Goal: Information Seeking & Learning: Learn about a topic

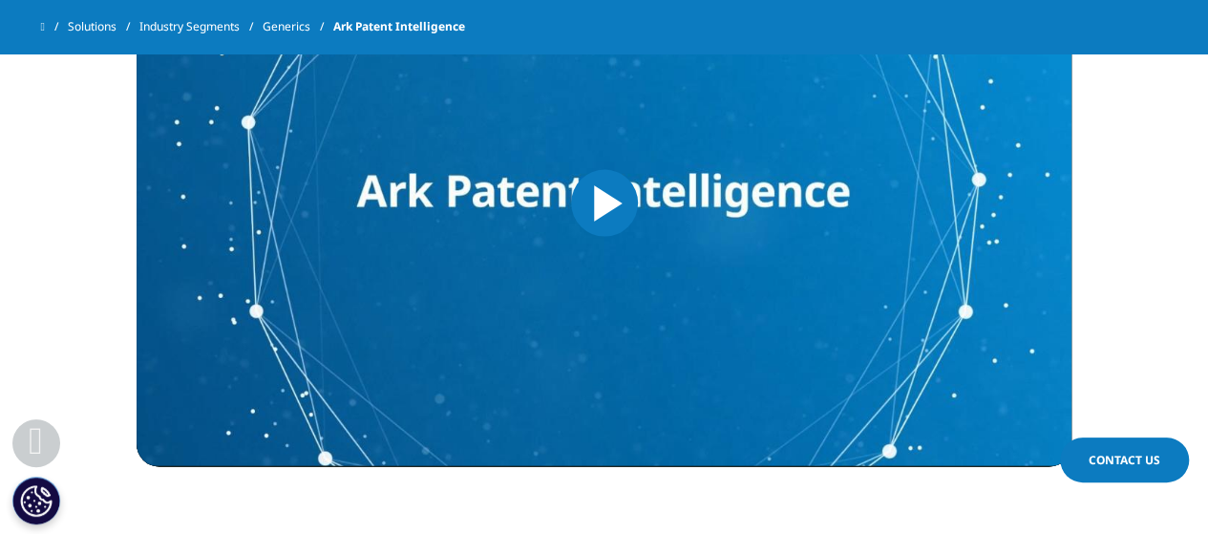
scroll to position [1948, 0]
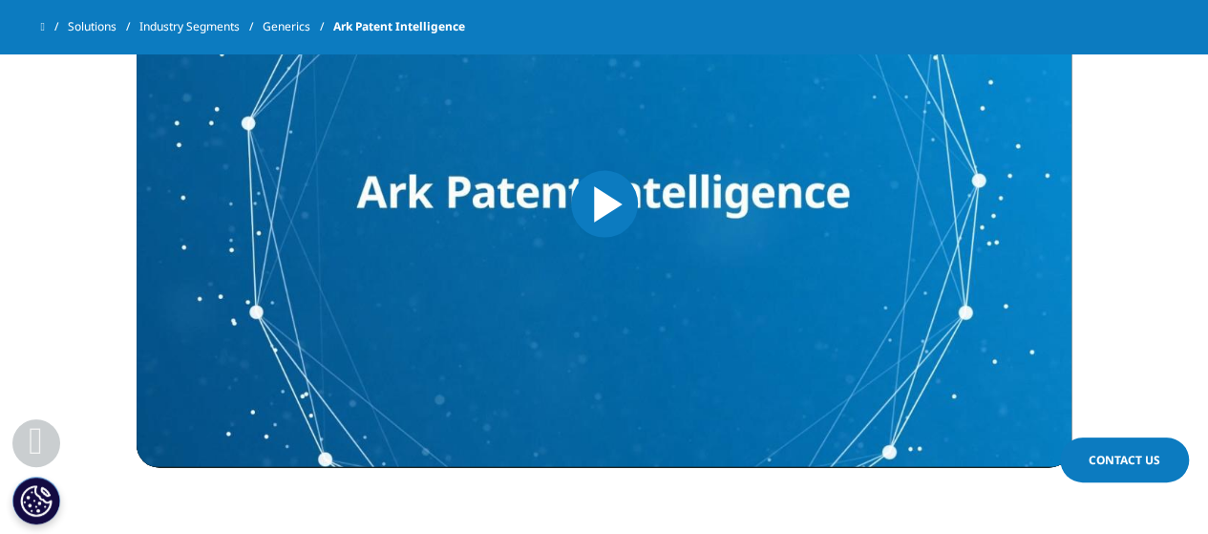
click at [604, 204] on span "Video Player" at bounding box center [604, 204] width 0 height 0
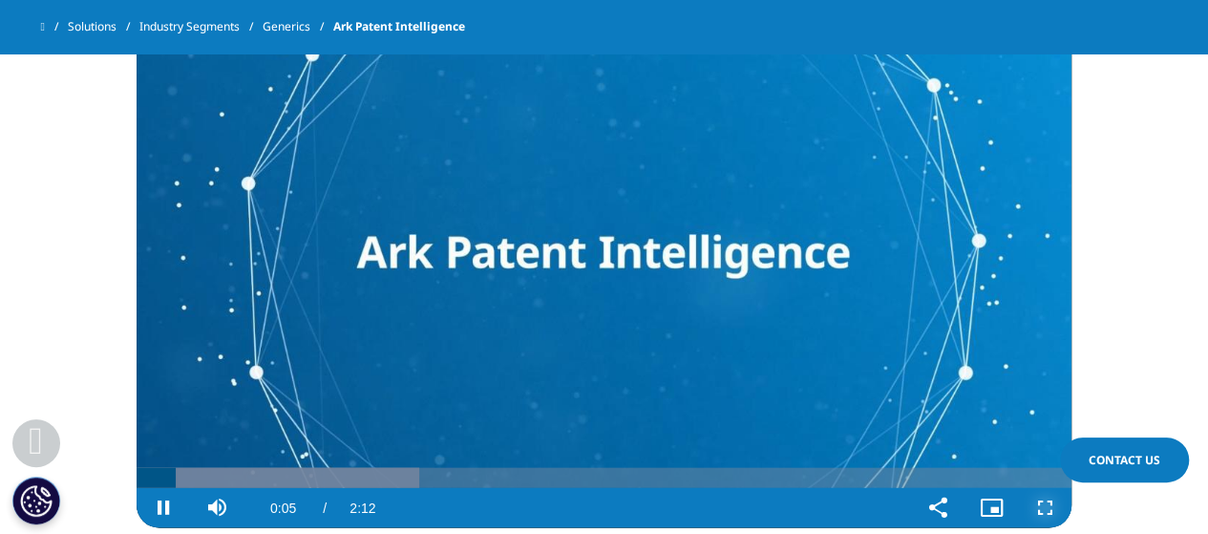
click at [1036, 508] on span "Video Player" at bounding box center [1044, 508] width 53 height 0
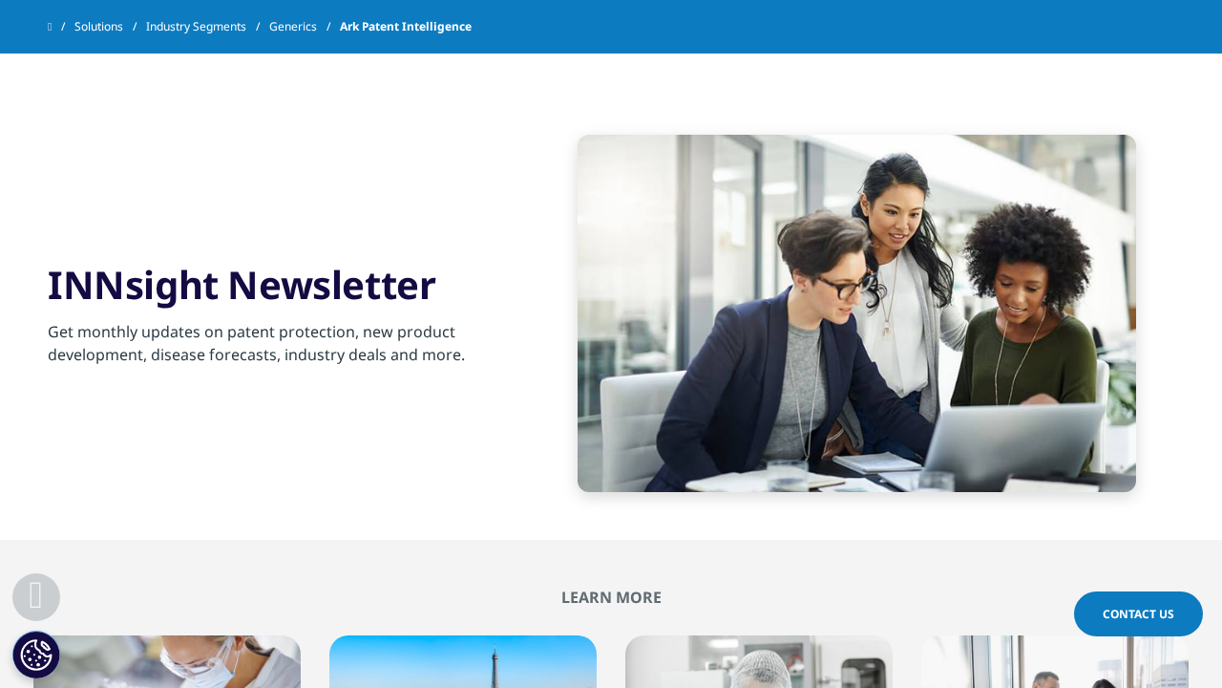
drag, startPoint x: 26, startPoint y: 52, endPoint x: 321, endPoint y: 311, distance: 393.1
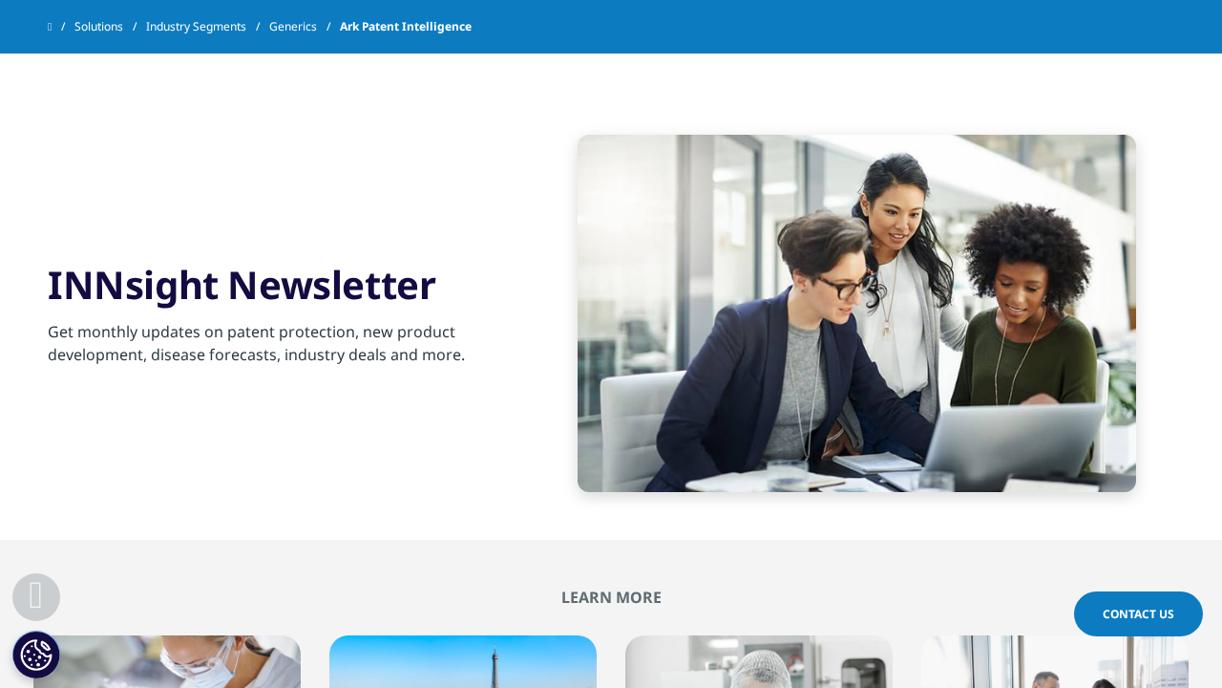
drag, startPoint x: 718, startPoint y: 189, endPoint x: 876, endPoint y: 112, distance: 175.5
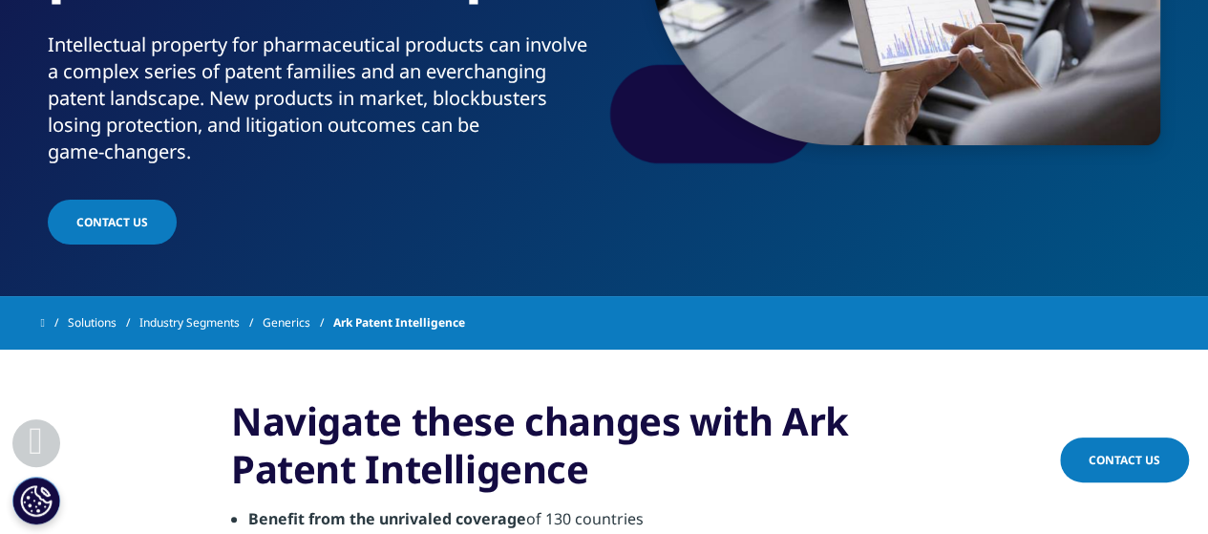
scroll to position [414, 0]
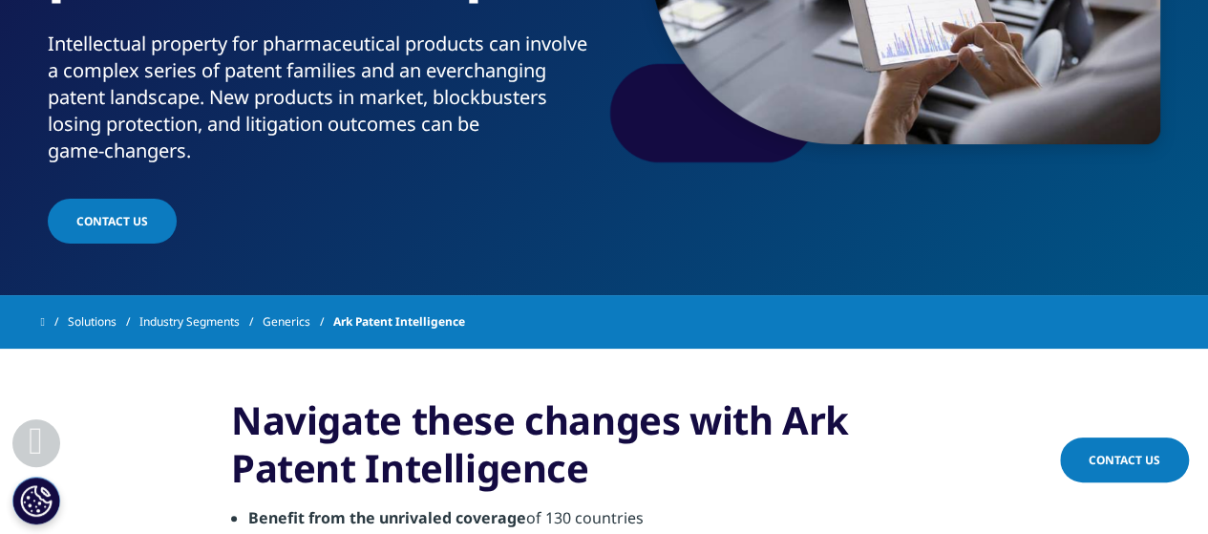
click at [296, 320] on link "Generics" at bounding box center [298, 322] width 71 height 34
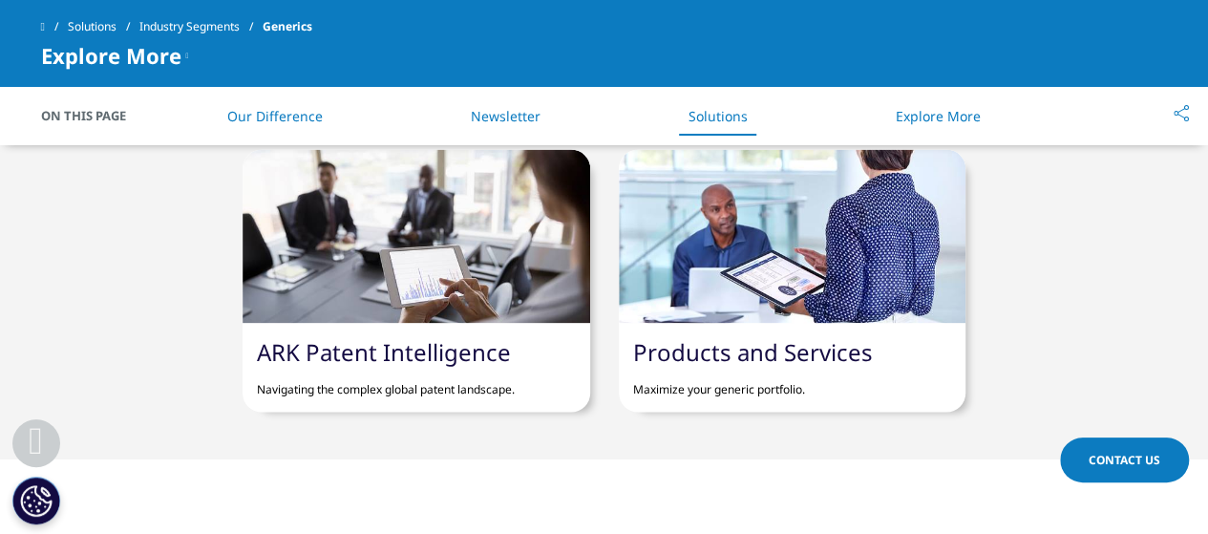
scroll to position [1748, 0]
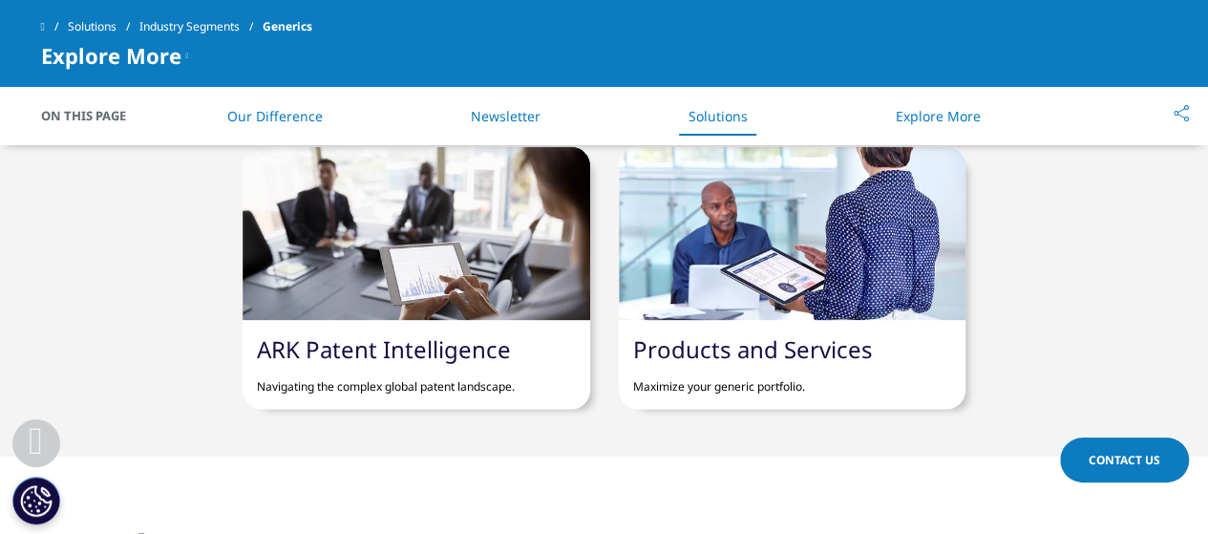
click at [752, 363] on link "Products and Services" at bounding box center [753, 348] width 240 height 32
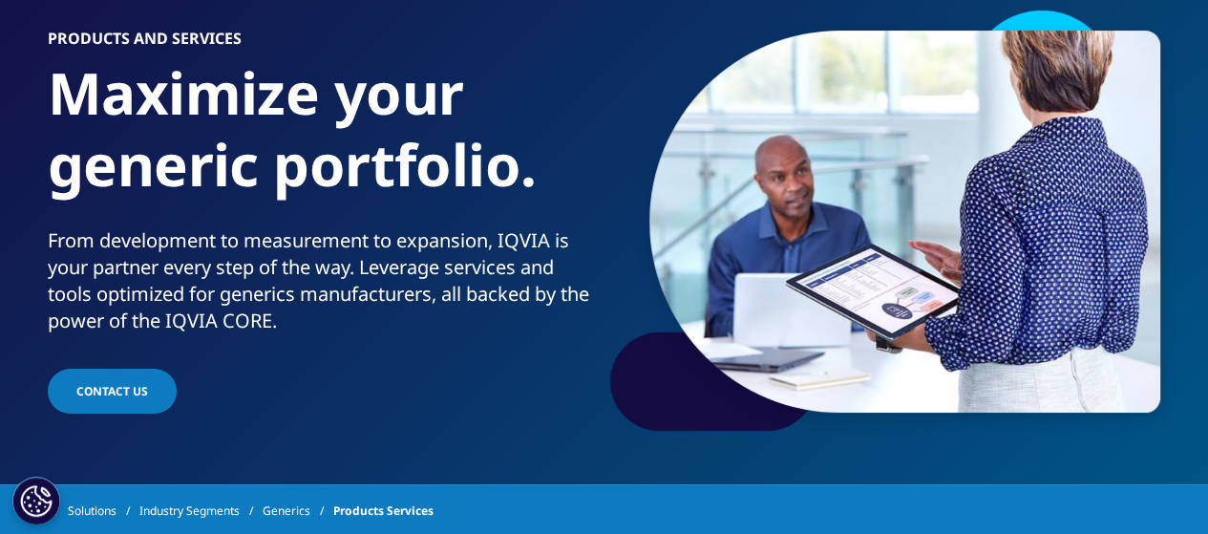
scroll to position [145, 0]
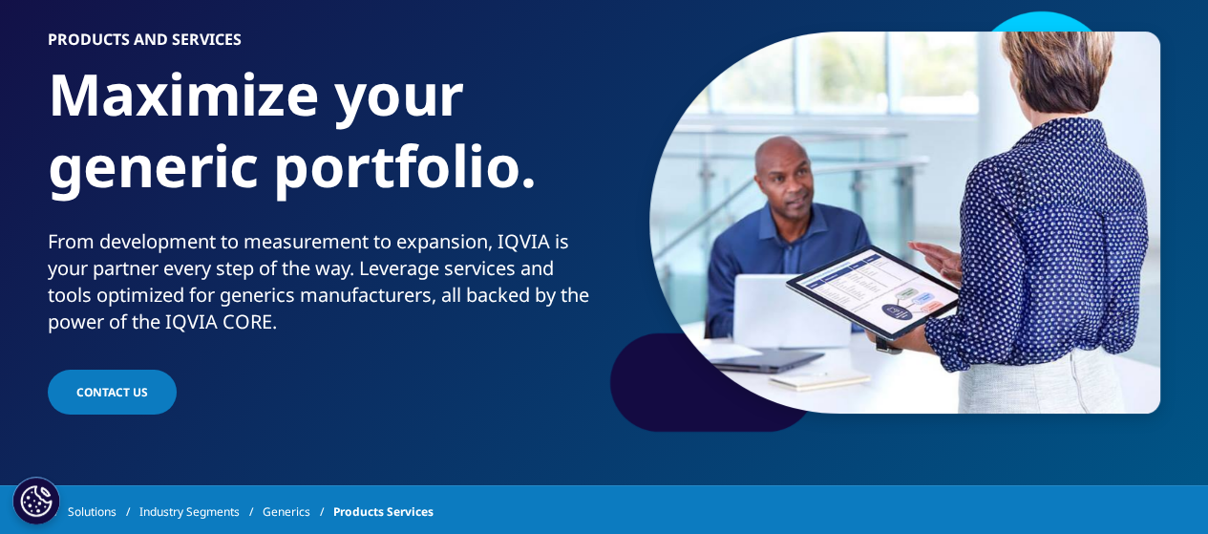
click at [1049, 382] on link "Market Access Insights" at bounding box center [1060, 383] width 276 height 21
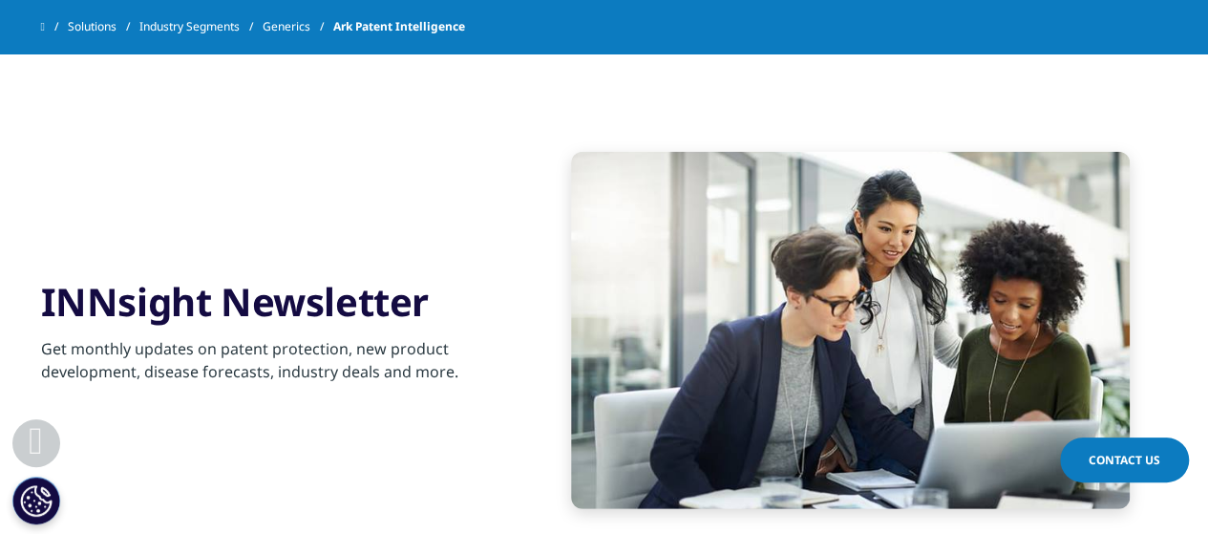
scroll to position [2399, 0]
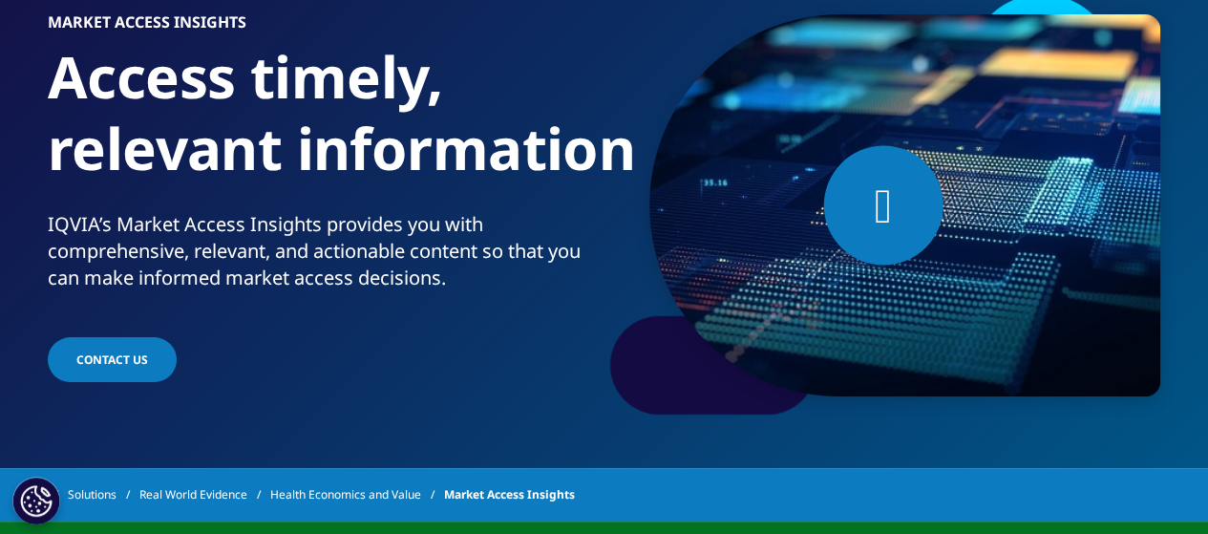
click at [878, 168] on div at bounding box center [883, 205] width 119 height 119
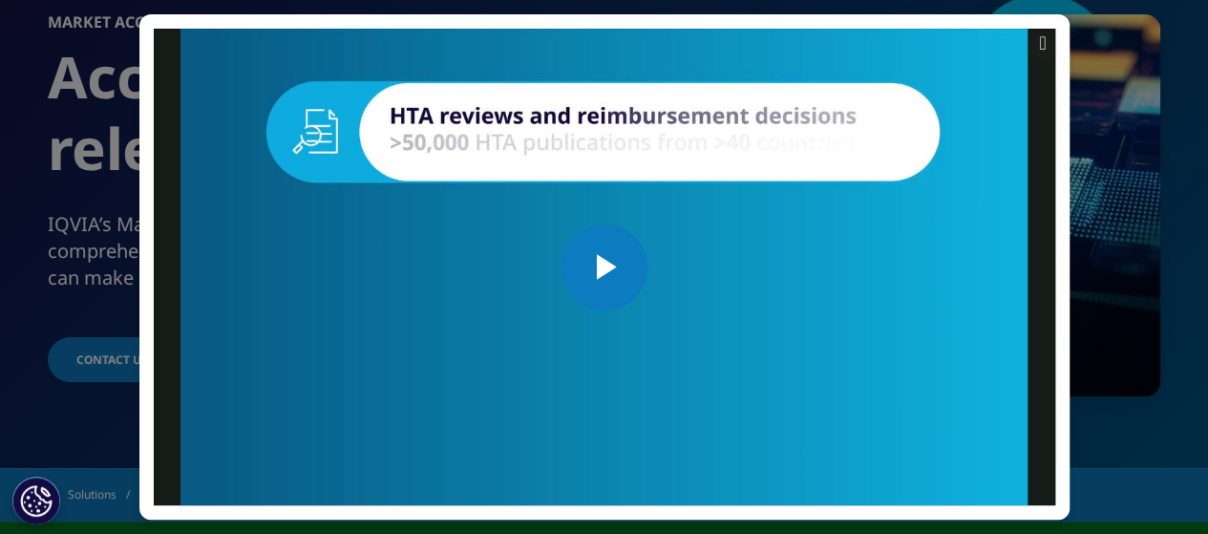
click at [604, 267] on span "Video Player" at bounding box center [604, 267] width 0 height 0
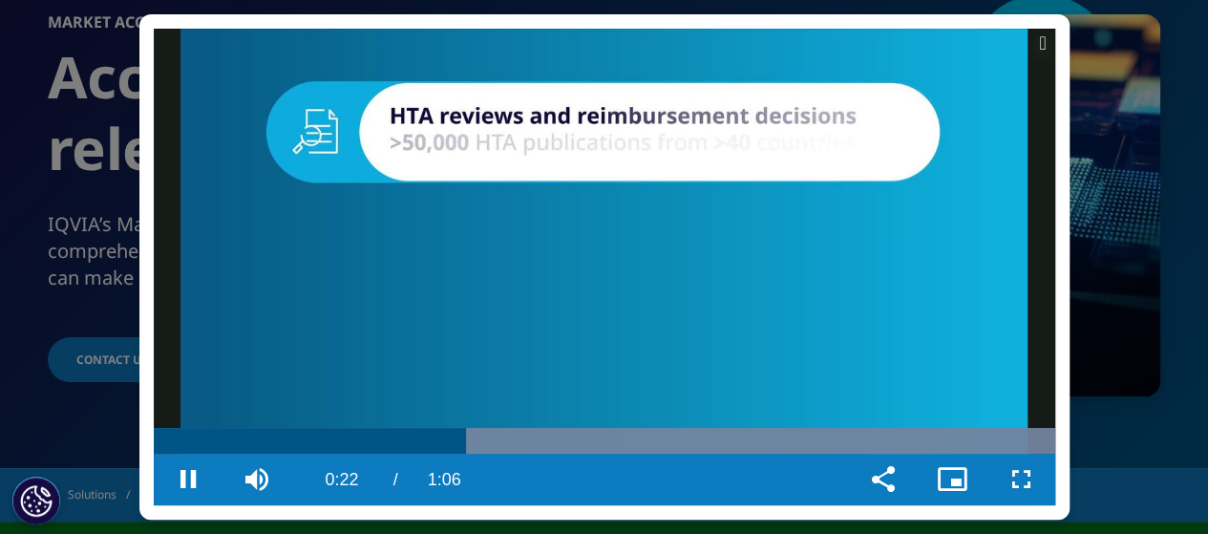
click at [542, 270] on video "Video Player" at bounding box center [604, 267] width 901 height 476
click at [561, 195] on video "Video Player" at bounding box center [604, 267] width 901 height 476
click at [497, 337] on video "Video Player" at bounding box center [604, 267] width 901 height 476
click at [546, 287] on video "Video Player" at bounding box center [604, 267] width 901 height 476
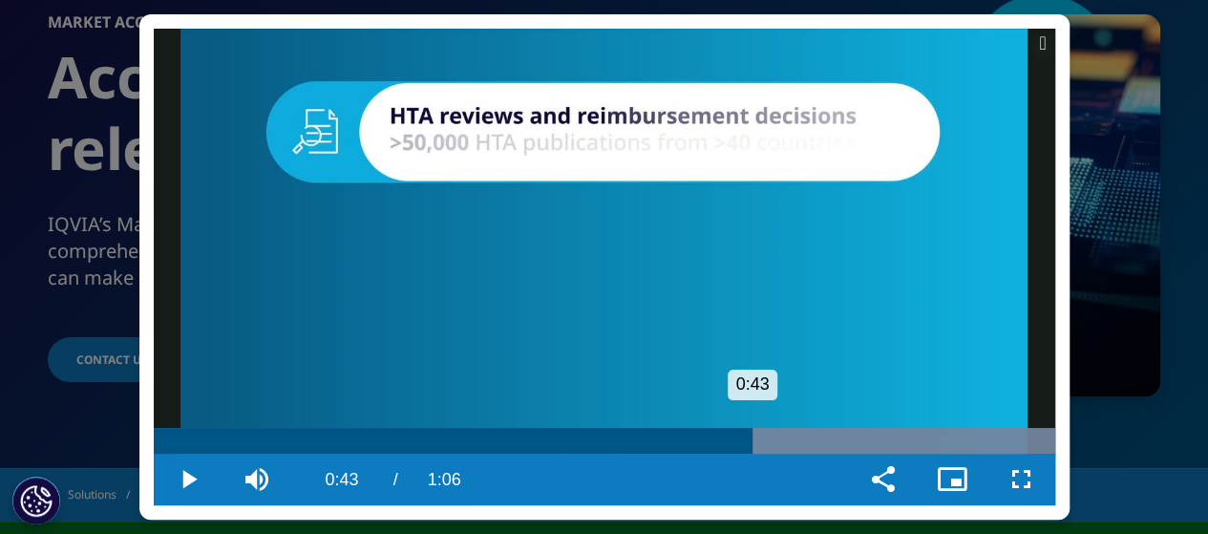
click at [752, 453] on div "Progress Bar" at bounding box center [604, 441] width 901 height 26
click at [898, 479] on span "Video Player" at bounding box center [883, 479] width 69 height 0
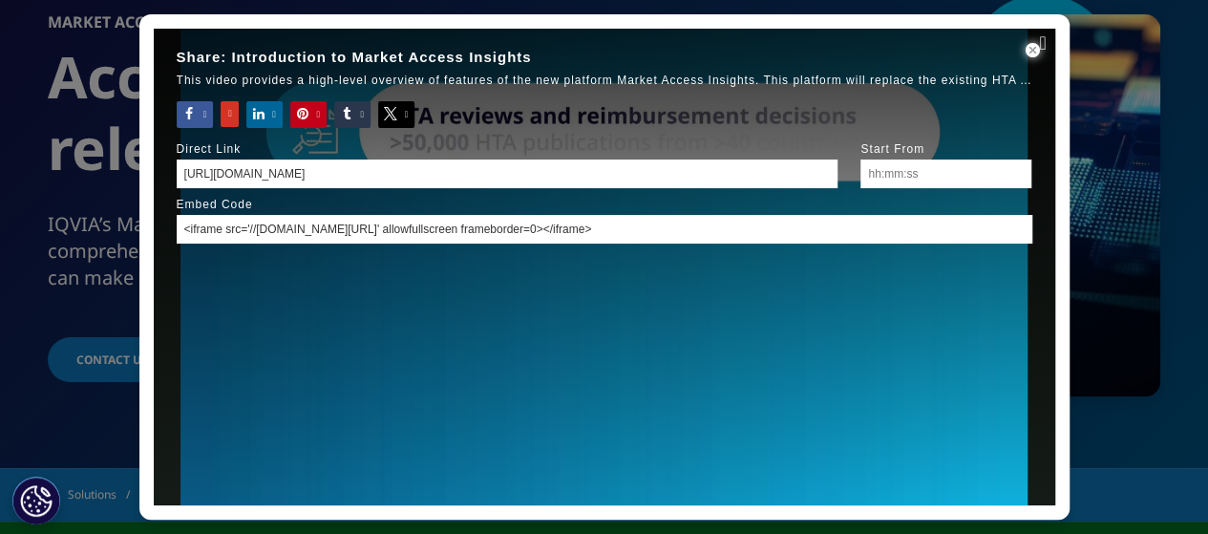
click at [1041, 51] on span "Sharing Dialog" at bounding box center [1033, 51] width 43 height 0
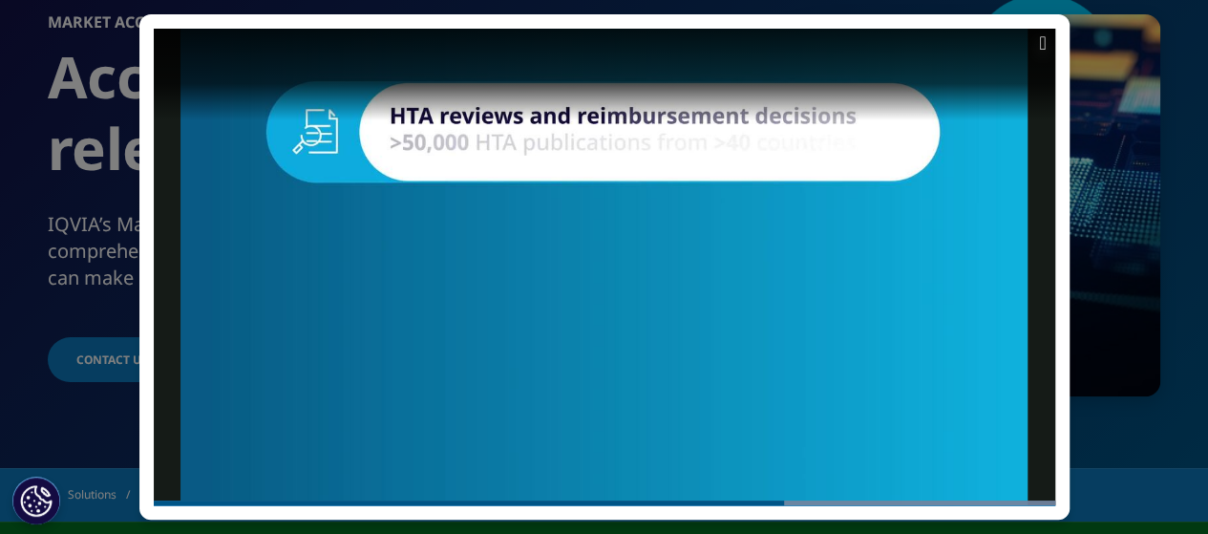
click at [1044, 47] on icon at bounding box center [1042, 42] width 7 height 19
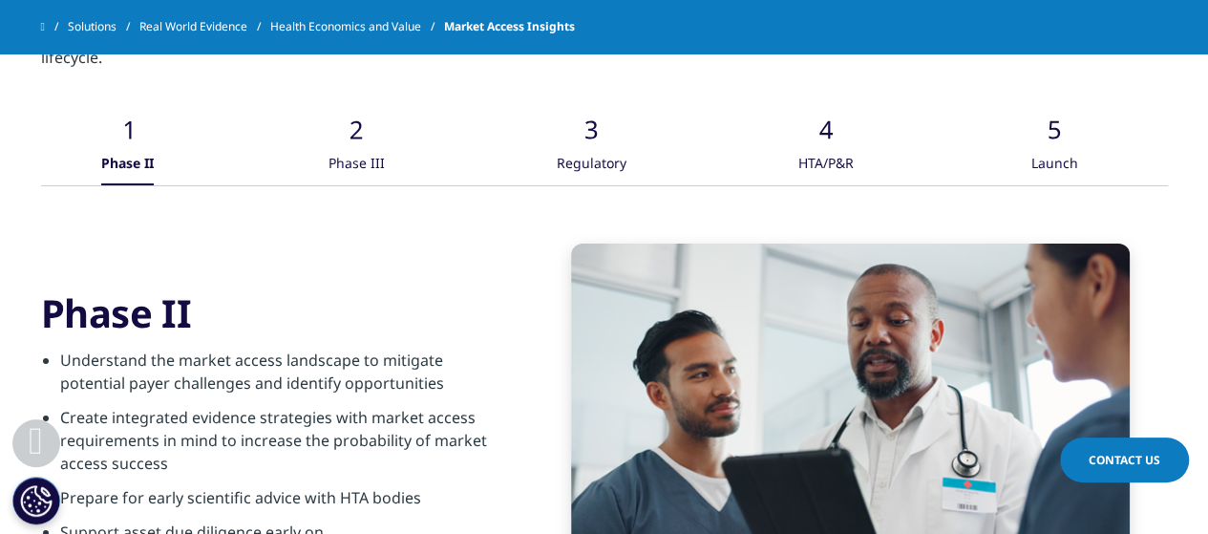
scroll to position [3270, 0]
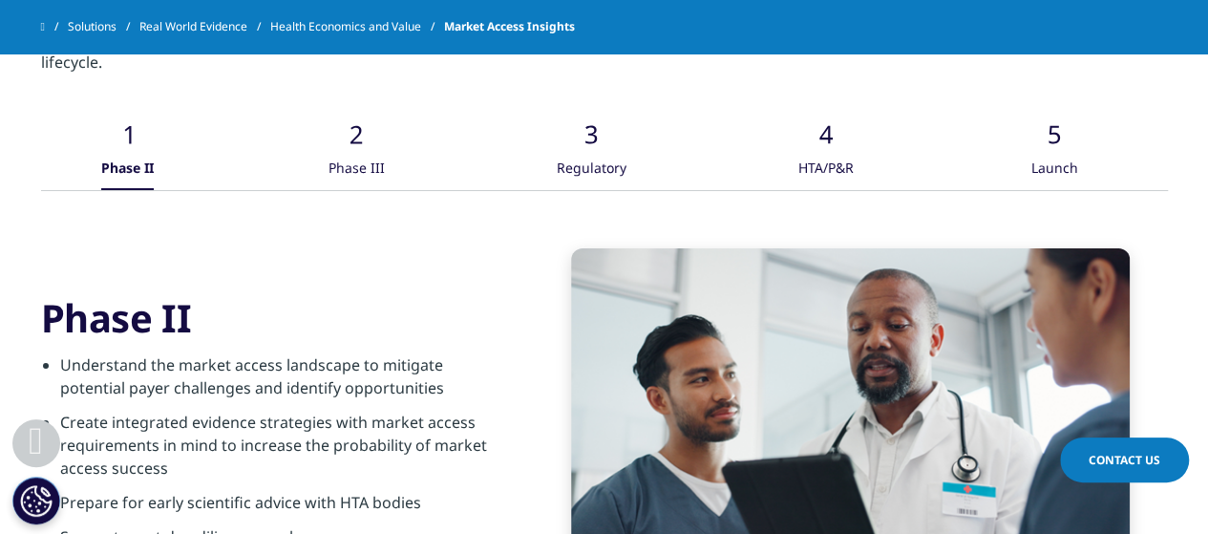
click at [397, 146] on div ".cls-1{fill:#caced0;} Phase II .cls-1{fill:#caced0;} Phase III .cls-1{fill:#cac…" at bounding box center [604, 139] width 1127 height 102
click at [353, 149] on div "Phase III" at bounding box center [356, 169] width 56 height 41
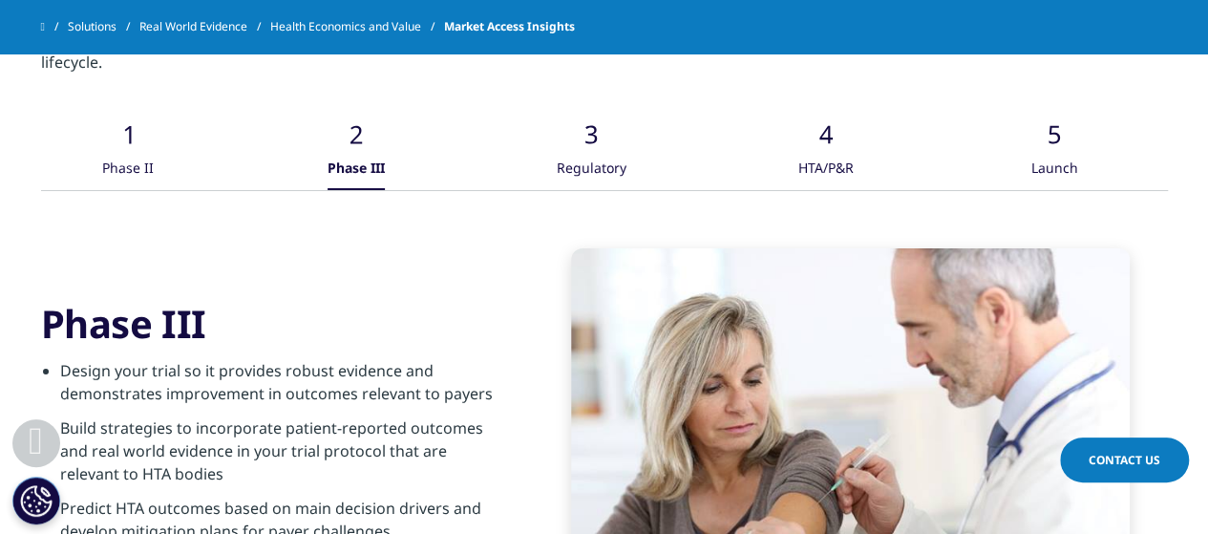
click at [611, 149] on div "Regulatory" at bounding box center [591, 169] width 70 height 41
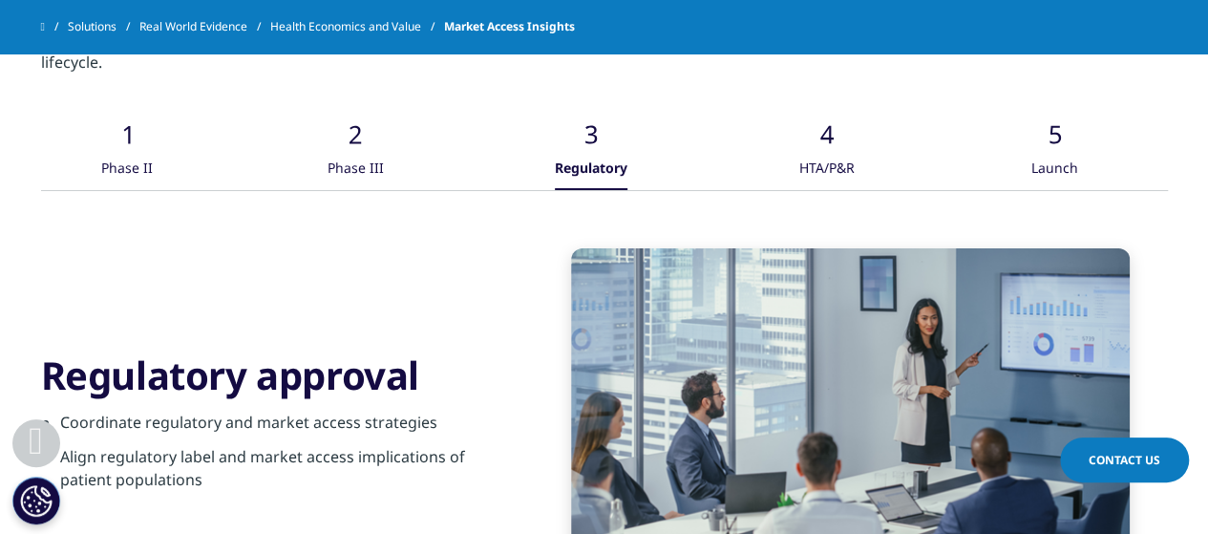
click at [836, 149] on div "HTA/P&R" at bounding box center [826, 169] width 55 height 41
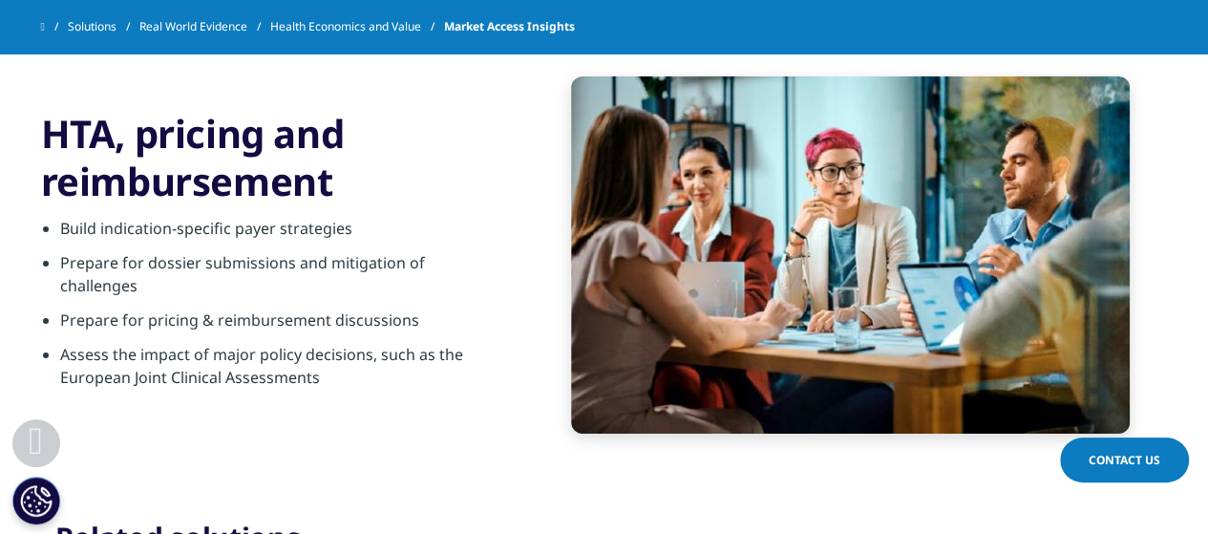
scroll to position [3480, 0]
